Goal: Transaction & Acquisition: Book appointment/travel/reservation

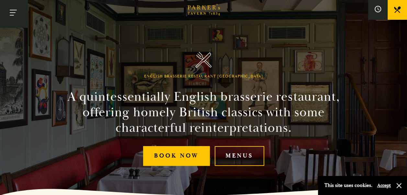
click at [14, 14] on button "Toggle navigation" at bounding box center [14, 14] width 28 height 28
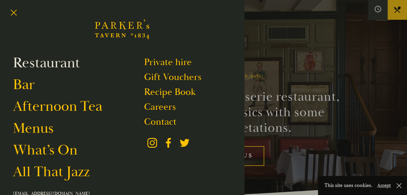
click at [37, 67] on link "Restaurant" at bounding box center [46, 63] width 67 height 18
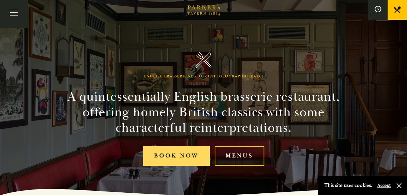
click at [176, 153] on link "Book Now" at bounding box center [176, 156] width 67 height 20
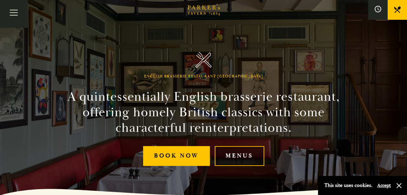
click at [241, 153] on link "Menus" at bounding box center [240, 156] width 50 height 20
